Goal: Task Accomplishment & Management: Complete application form

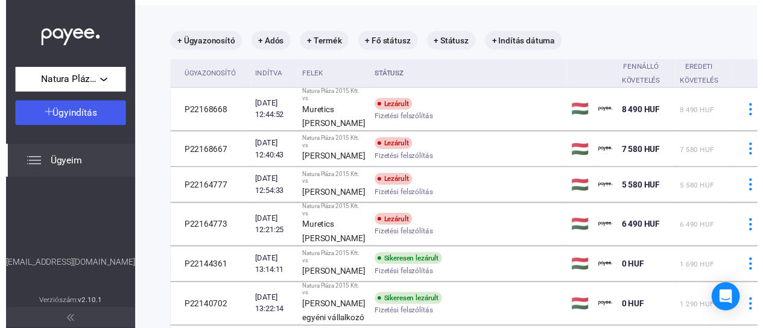
scroll to position [49, 0]
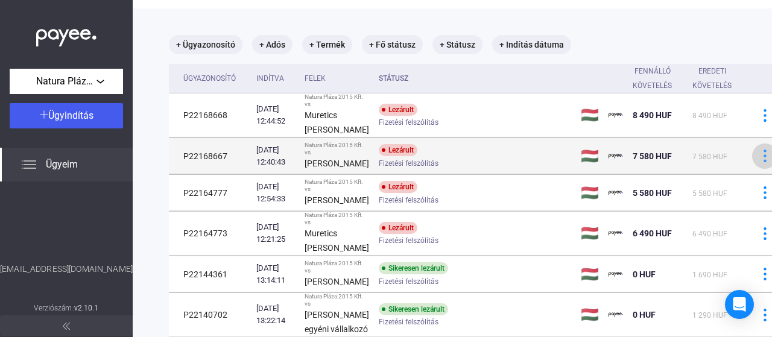
click at [759, 159] on img at bounding box center [765, 156] width 13 height 13
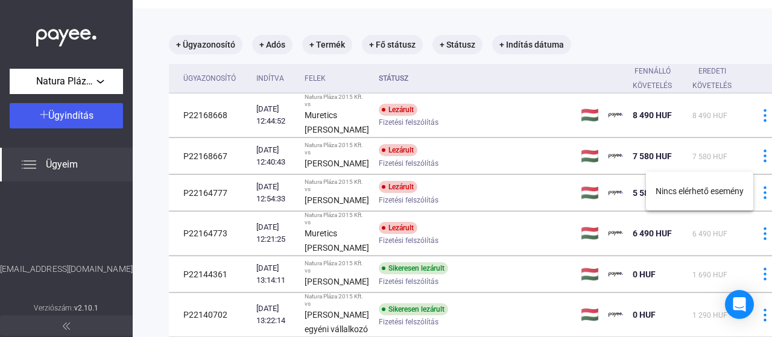
click at [211, 159] on div at bounding box center [386, 168] width 772 height 337
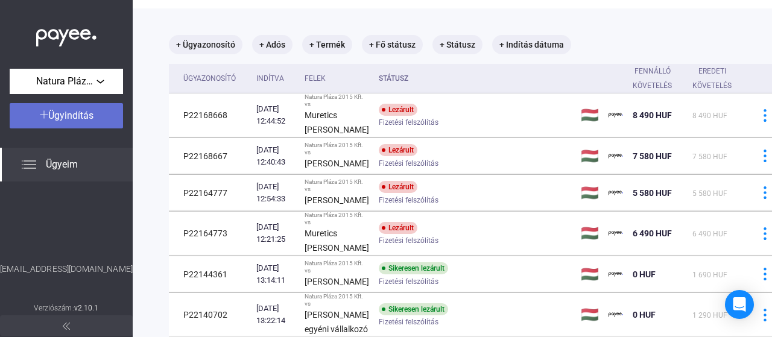
click at [87, 115] on span "Ügyindítás" at bounding box center [70, 115] width 45 height 11
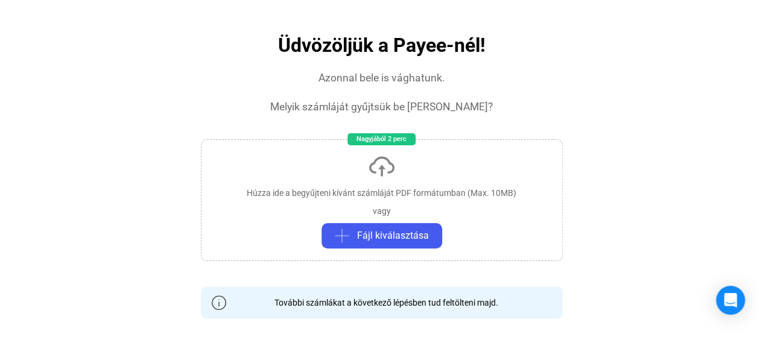
scroll to position [115, 0]
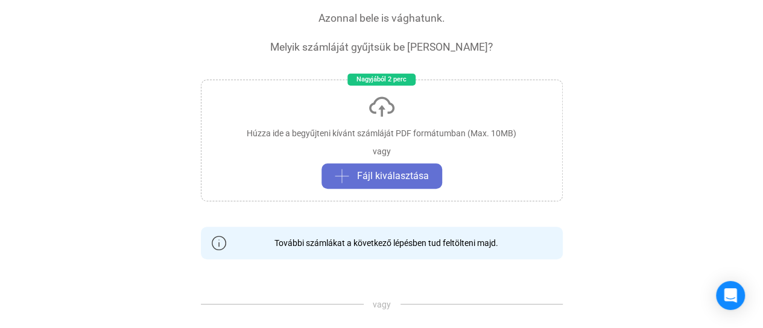
click at [409, 169] on span "Fájl kiválasztása" at bounding box center [393, 176] width 72 height 14
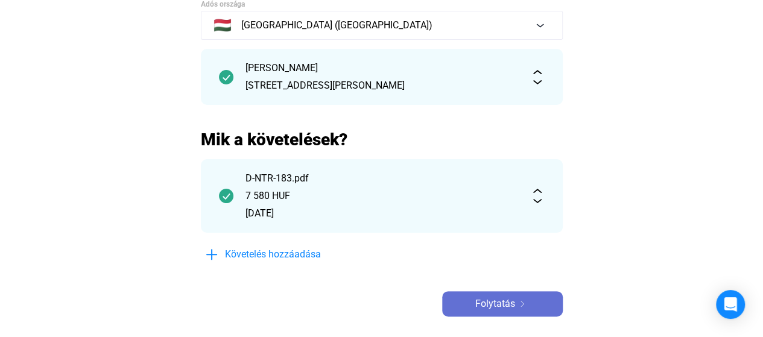
click at [517, 306] on img at bounding box center [522, 304] width 14 height 6
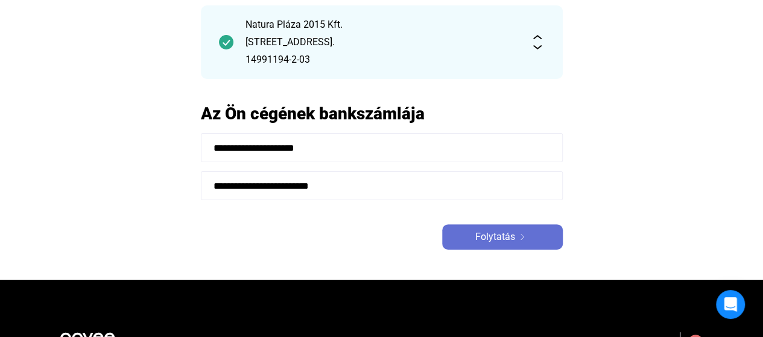
click at [514, 233] on span "Folytatás" at bounding box center [495, 237] width 40 height 14
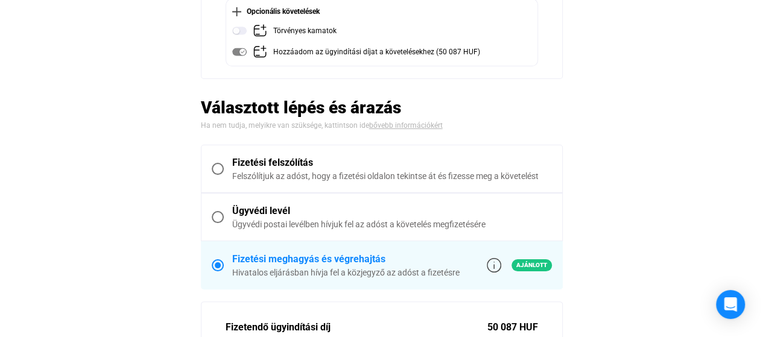
scroll to position [216, 0]
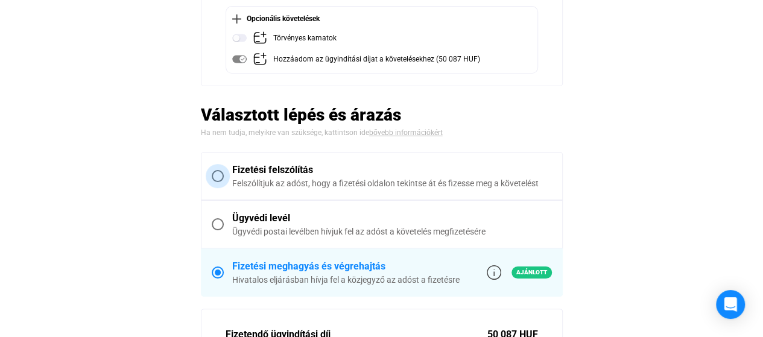
click at [220, 172] on span at bounding box center [218, 176] width 12 height 12
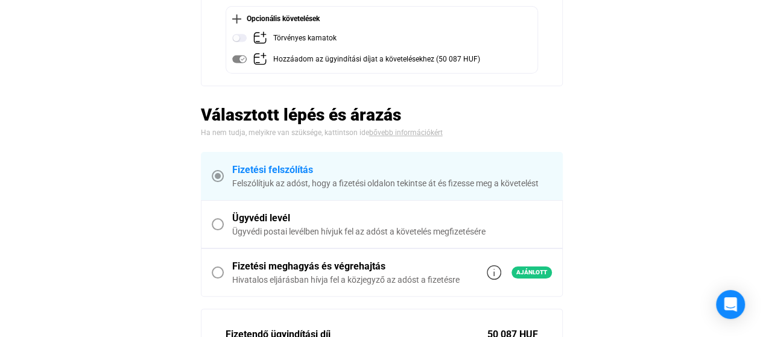
scroll to position [242, 0]
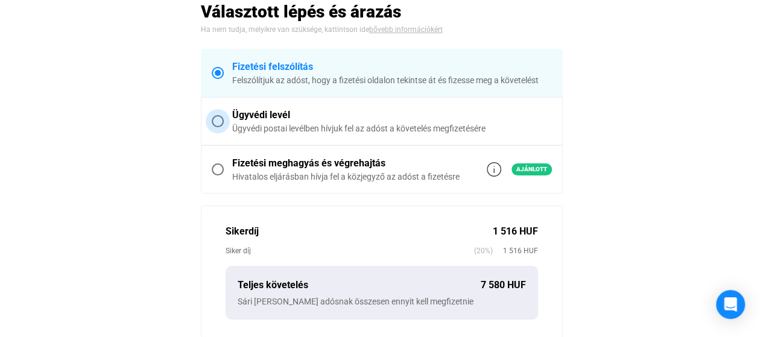
click at [219, 122] on span at bounding box center [218, 121] width 12 height 12
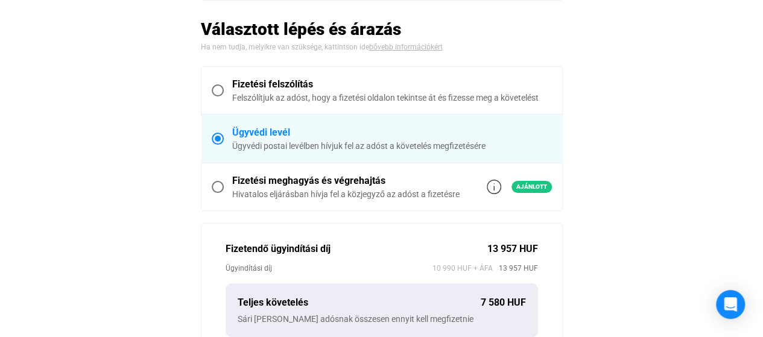
scroll to position [272, 0]
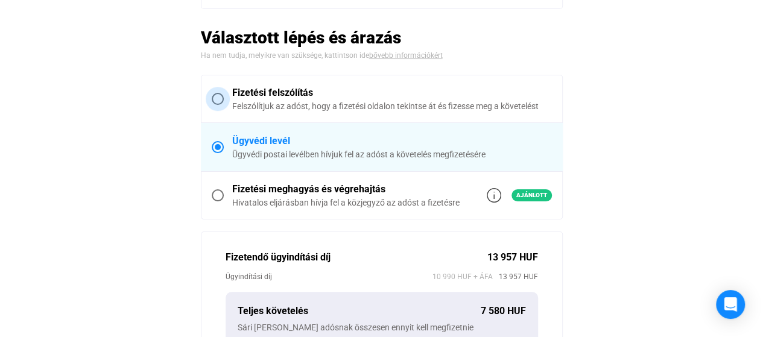
click at [216, 96] on span at bounding box center [218, 99] width 12 height 12
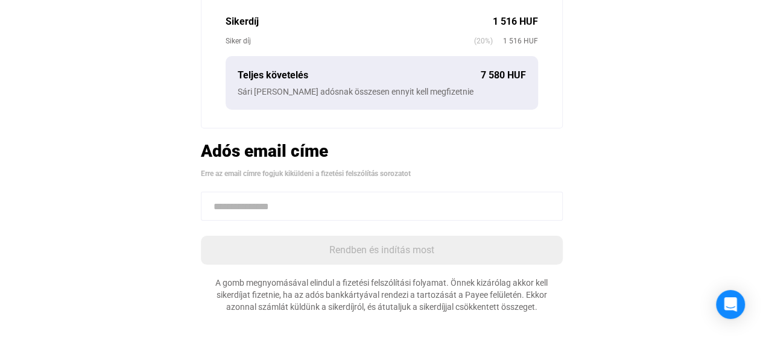
scroll to position [462, 0]
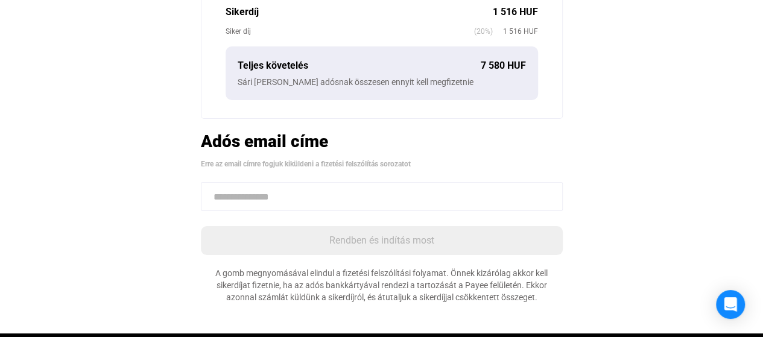
click at [446, 191] on input at bounding box center [382, 196] width 362 height 29
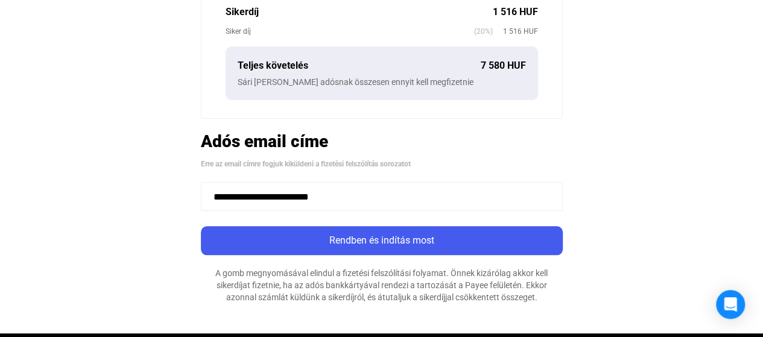
type input "**********"
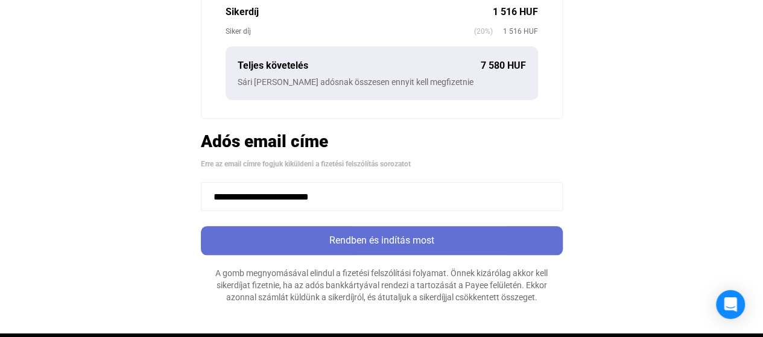
click at [428, 233] on div "Rendben és indítás most" at bounding box center [381, 240] width 355 height 14
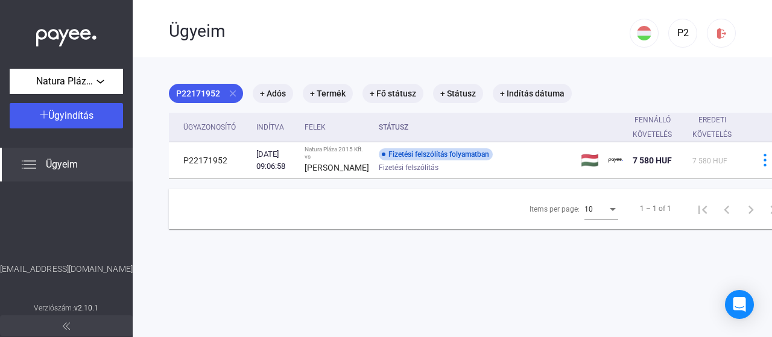
click at [73, 165] on span "Ügyeim" at bounding box center [62, 164] width 32 height 14
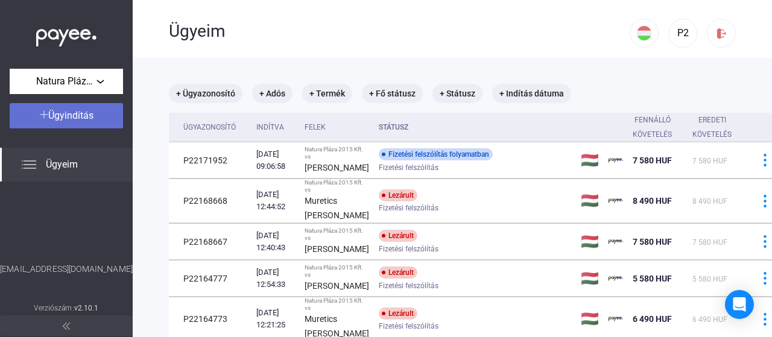
click at [90, 118] on span "Ügyindítás" at bounding box center [70, 115] width 45 height 11
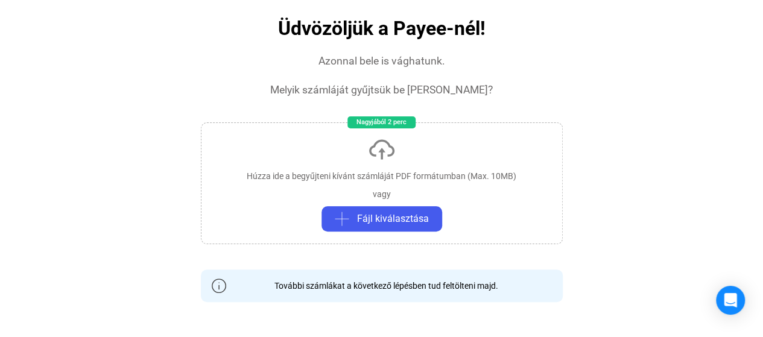
scroll to position [84, 0]
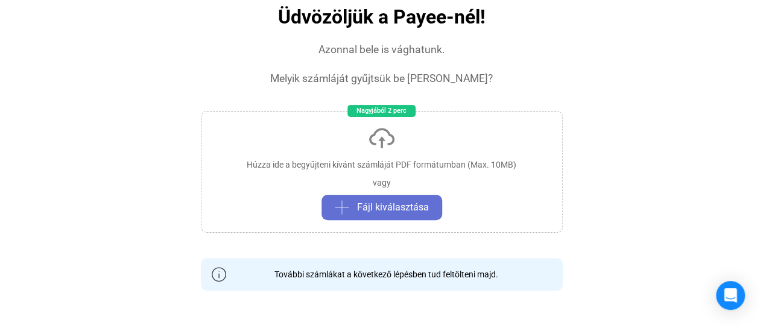
click at [371, 210] on span "Fájl kiválasztása" at bounding box center [393, 207] width 72 height 14
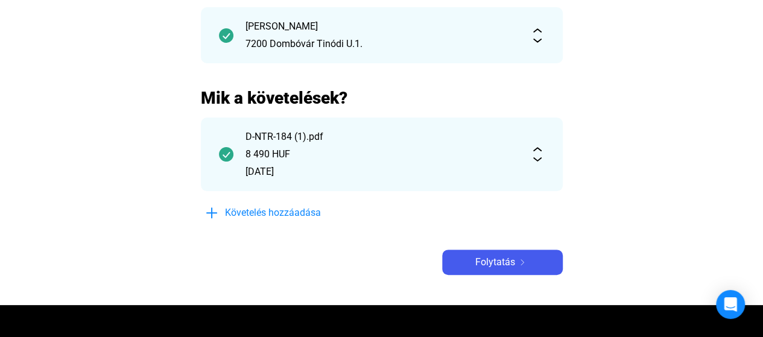
scroll to position [169, 0]
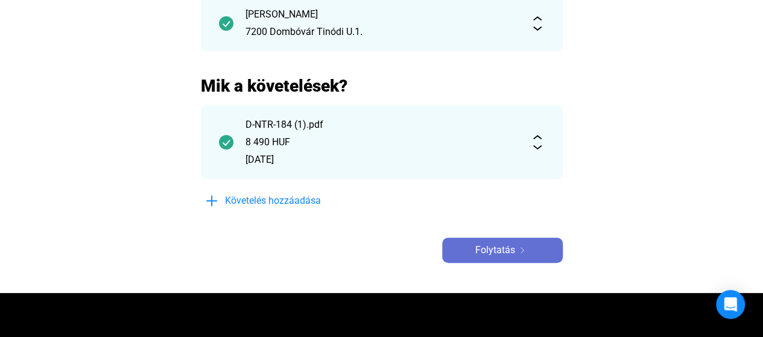
click at [514, 247] on span "Folytatás" at bounding box center [495, 250] width 40 height 14
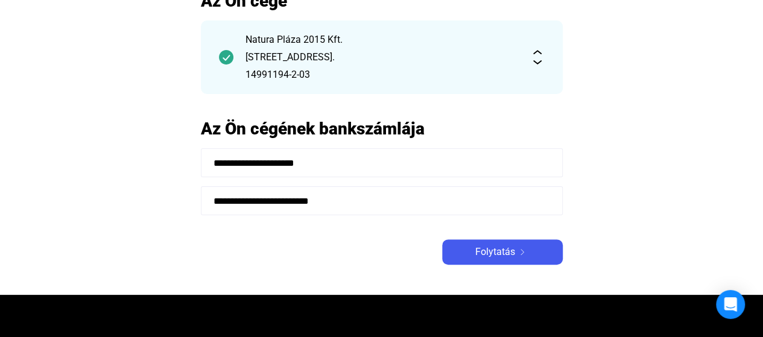
scroll to position [127, 0]
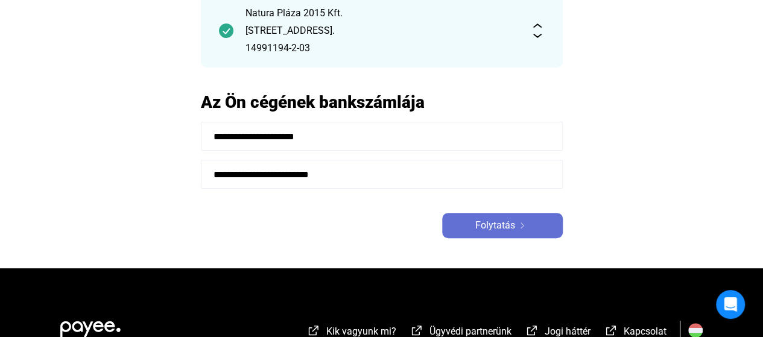
click at [514, 224] on span "Folytatás" at bounding box center [495, 225] width 40 height 14
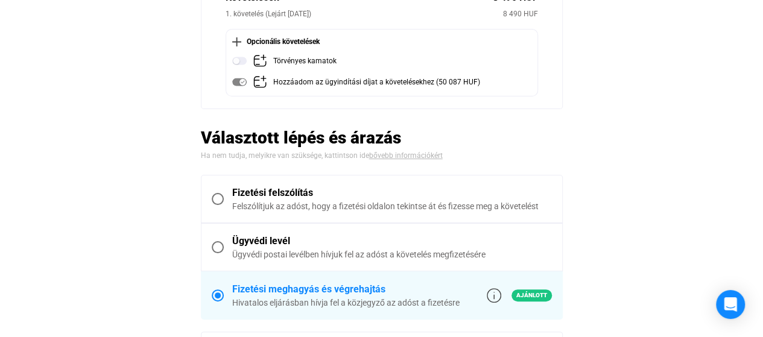
scroll to position [199, 0]
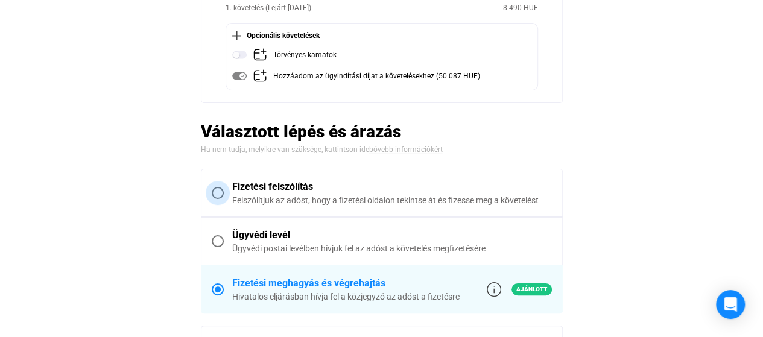
click at [219, 188] on span at bounding box center [218, 193] width 12 height 12
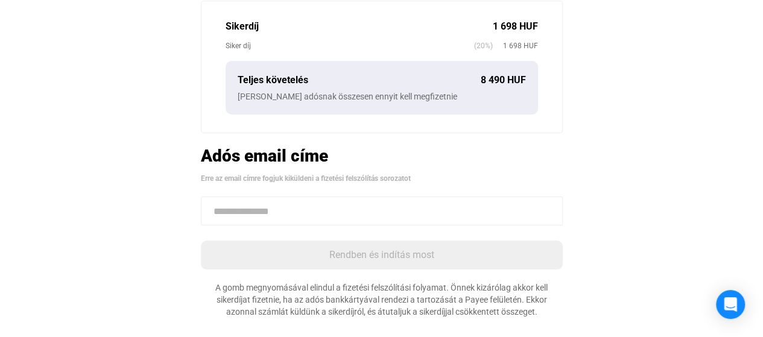
scroll to position [456, 0]
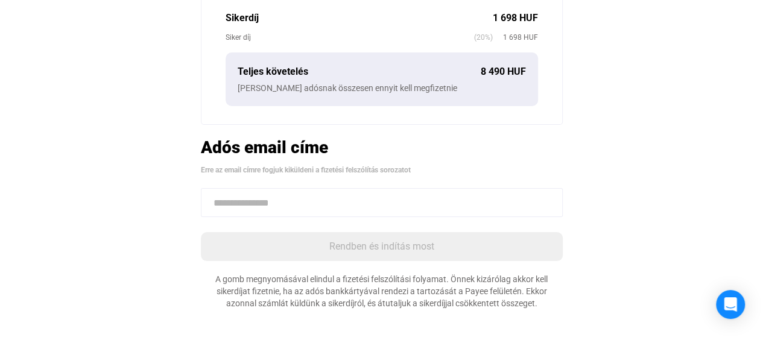
click at [356, 206] on input at bounding box center [382, 202] width 362 height 29
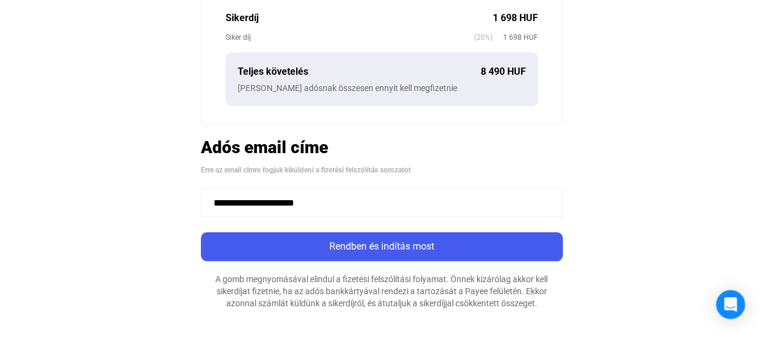
type input "**********"
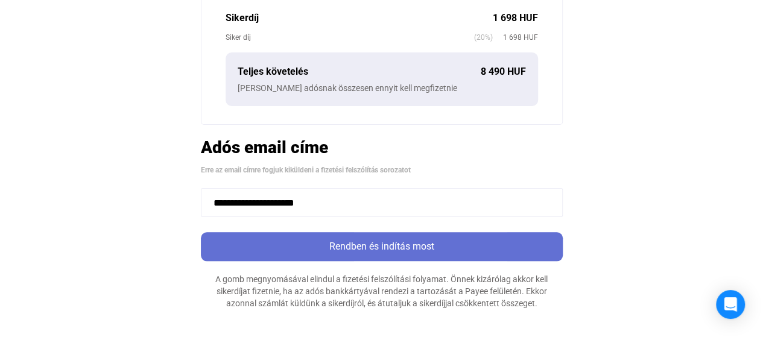
click at [387, 245] on div "Rendben és indítás most" at bounding box center [381, 246] width 355 height 14
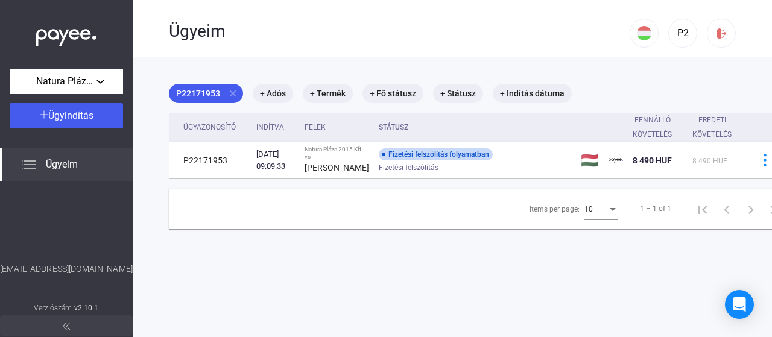
click at [70, 161] on span "Ügyeim" at bounding box center [62, 164] width 32 height 14
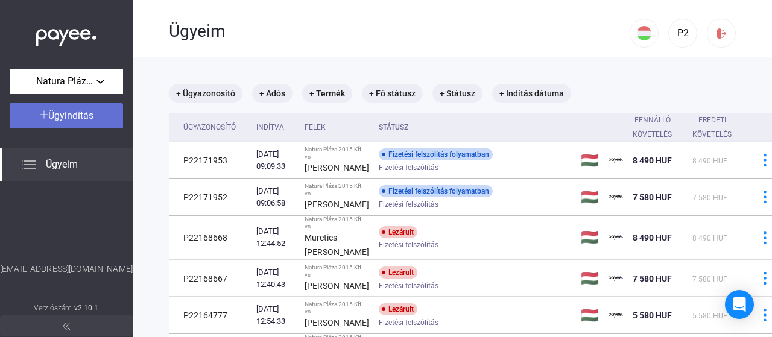
click at [90, 110] on span "Ügyindítás" at bounding box center [70, 115] width 45 height 11
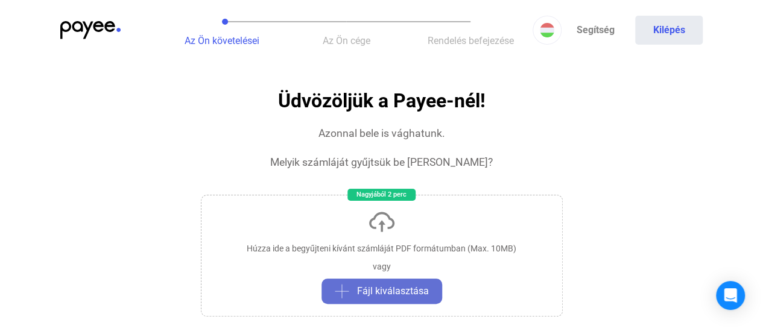
click at [387, 285] on span "Fájl kiválasztása" at bounding box center [393, 291] width 72 height 14
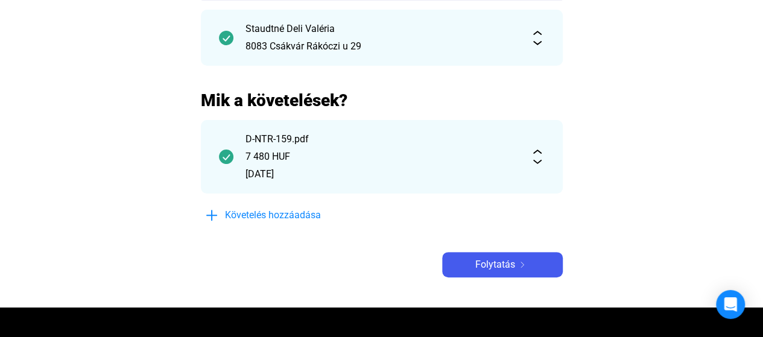
scroll to position [160, 0]
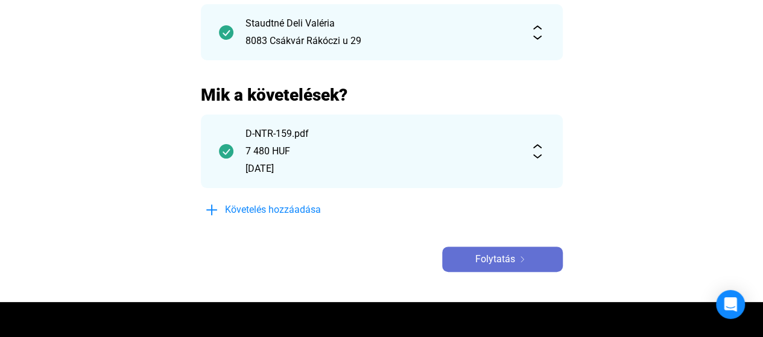
click at [487, 260] on span "Folytatás" at bounding box center [495, 259] width 40 height 14
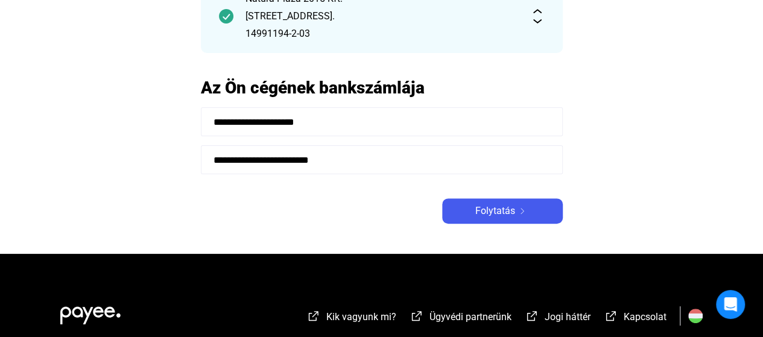
scroll to position [154, 0]
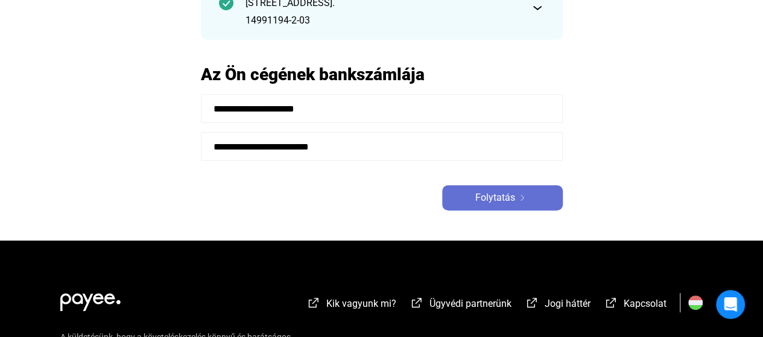
click at [520, 201] on div "Folytatás" at bounding box center [502, 198] width 113 height 14
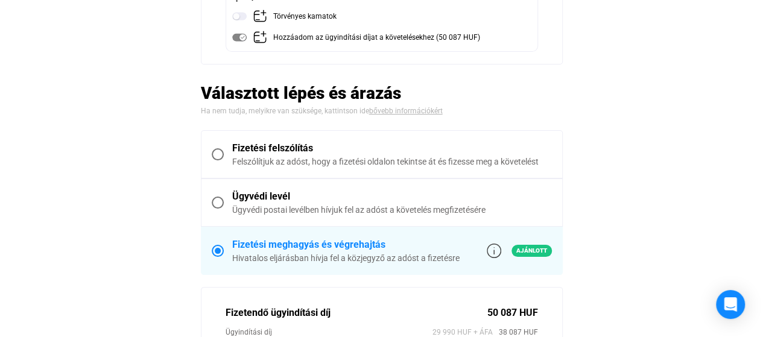
scroll to position [241, 0]
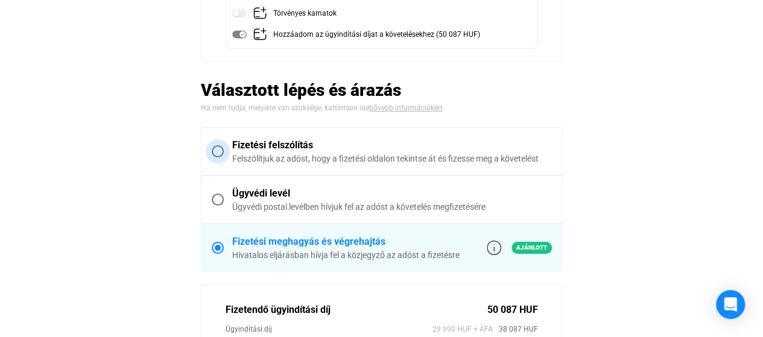
click at [215, 150] on span at bounding box center [218, 151] width 12 height 12
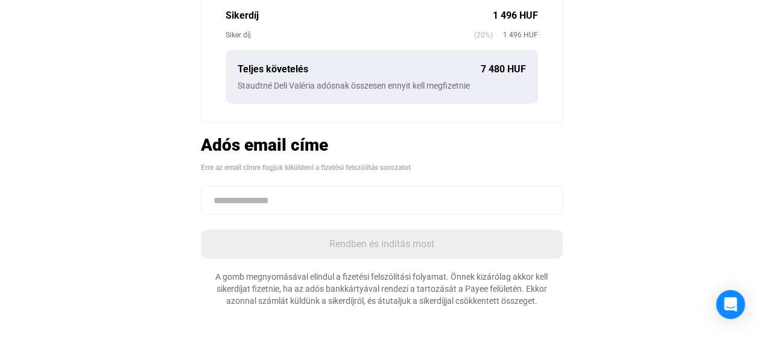
scroll to position [476, 0]
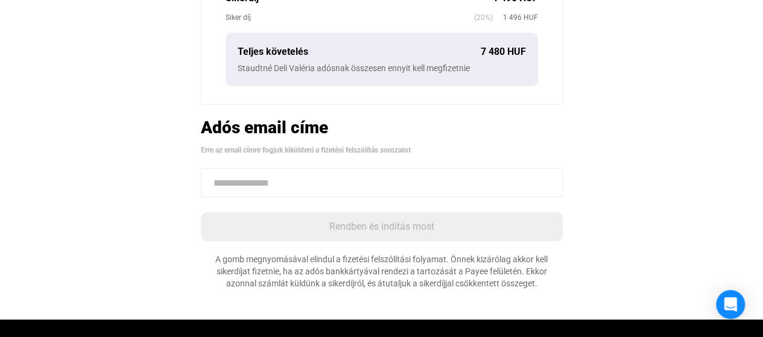
click at [264, 180] on input at bounding box center [382, 182] width 362 height 29
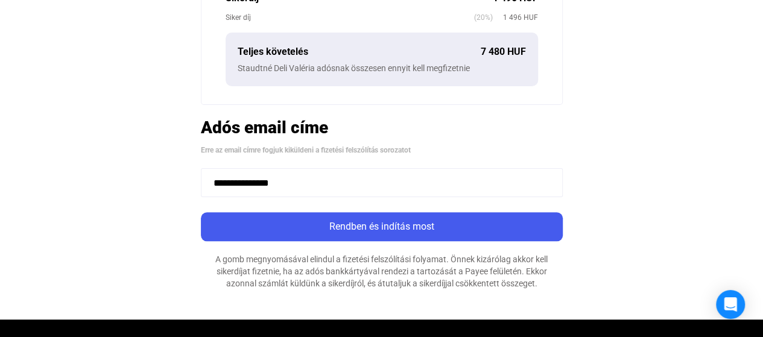
click at [339, 179] on input "**********" at bounding box center [382, 182] width 362 height 29
type input "**********"
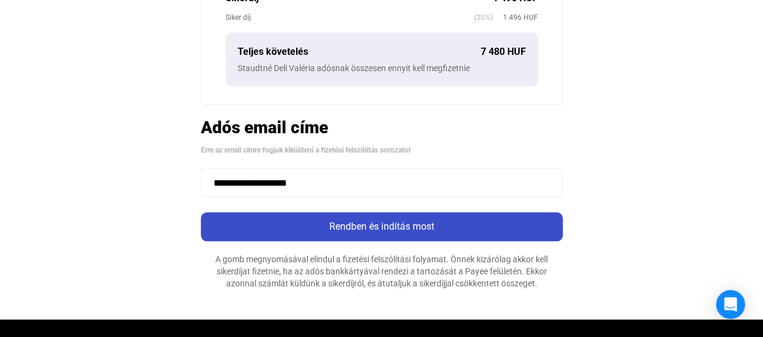
click at [392, 226] on div "Rendben és indítás most" at bounding box center [381, 226] width 355 height 14
